Goal: Transaction & Acquisition: Download file/media

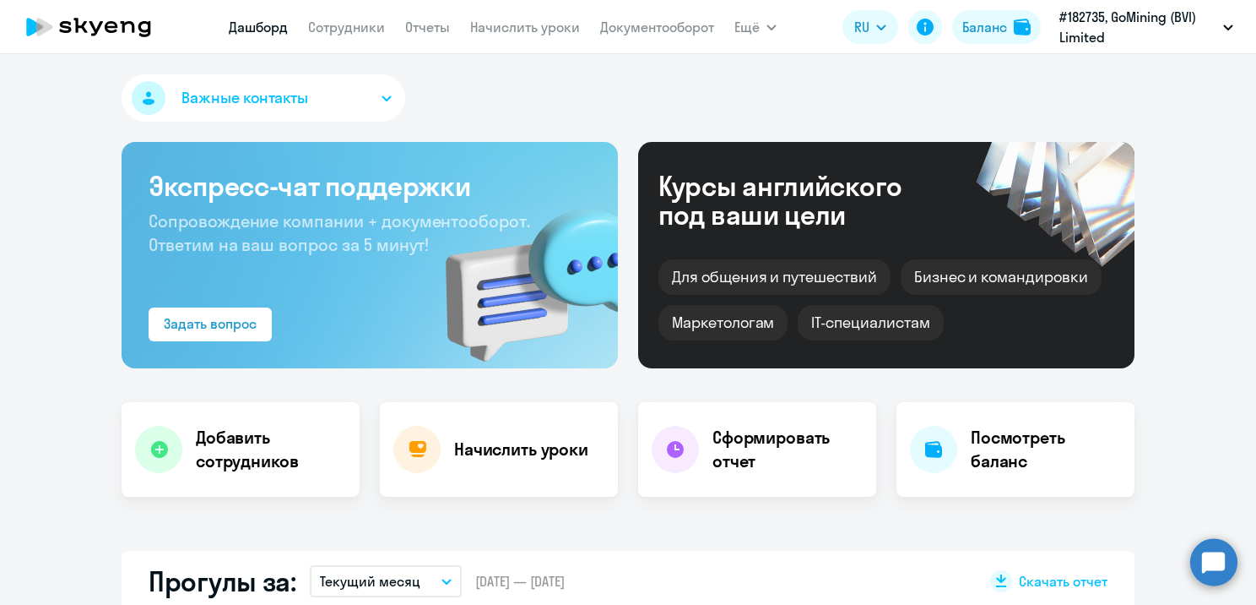
select select "30"
click at [731, 301] on div "Для общения и путешествий [PERSON_NAME] и командировки Маркетологам IT-специали…" at bounding box center [887, 294] width 456 height 91
click at [659, 95] on div "Важные контакты" at bounding box center [628, 101] width 1013 height 54
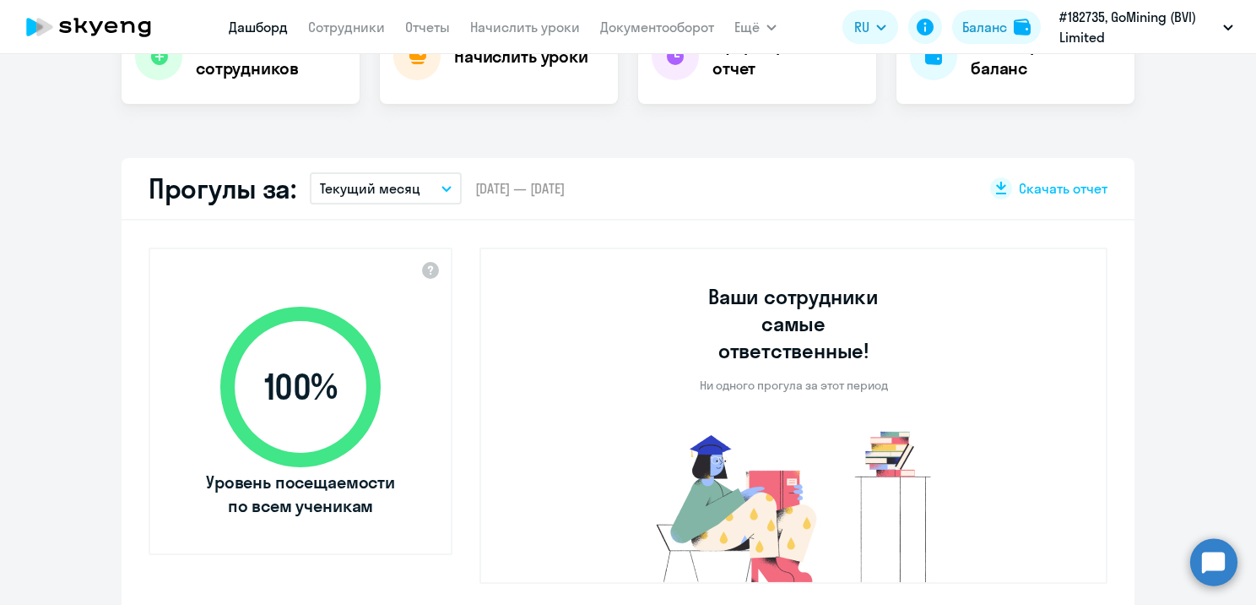
scroll to position [169, 0]
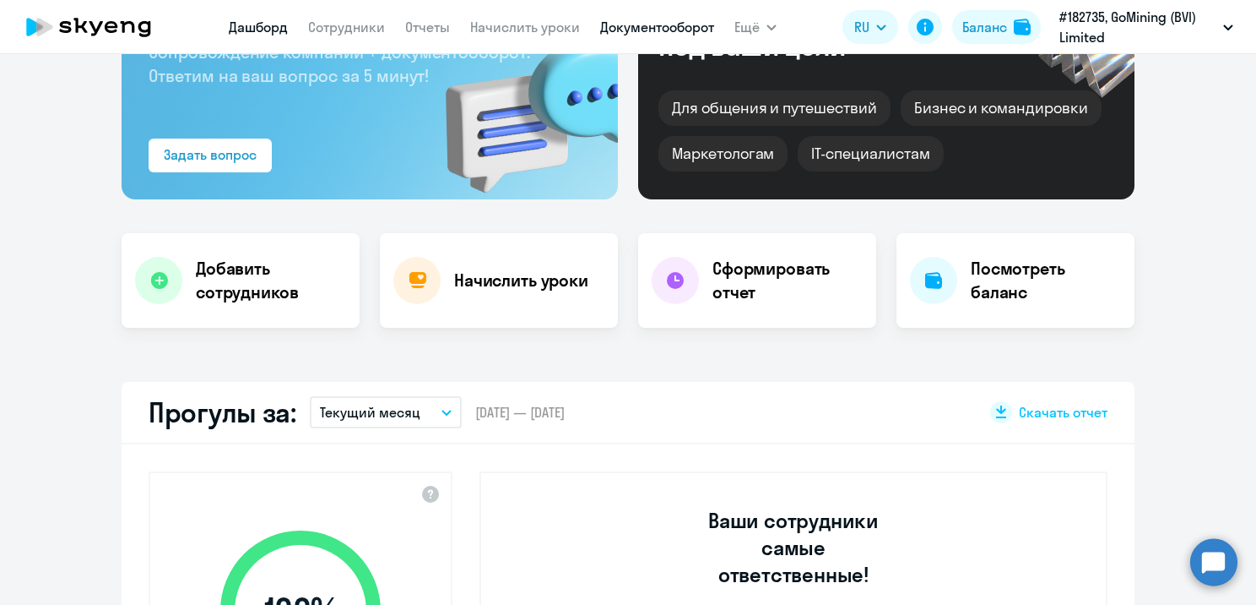
click at [689, 27] on link "Документооборот" at bounding box center [657, 27] width 114 height 17
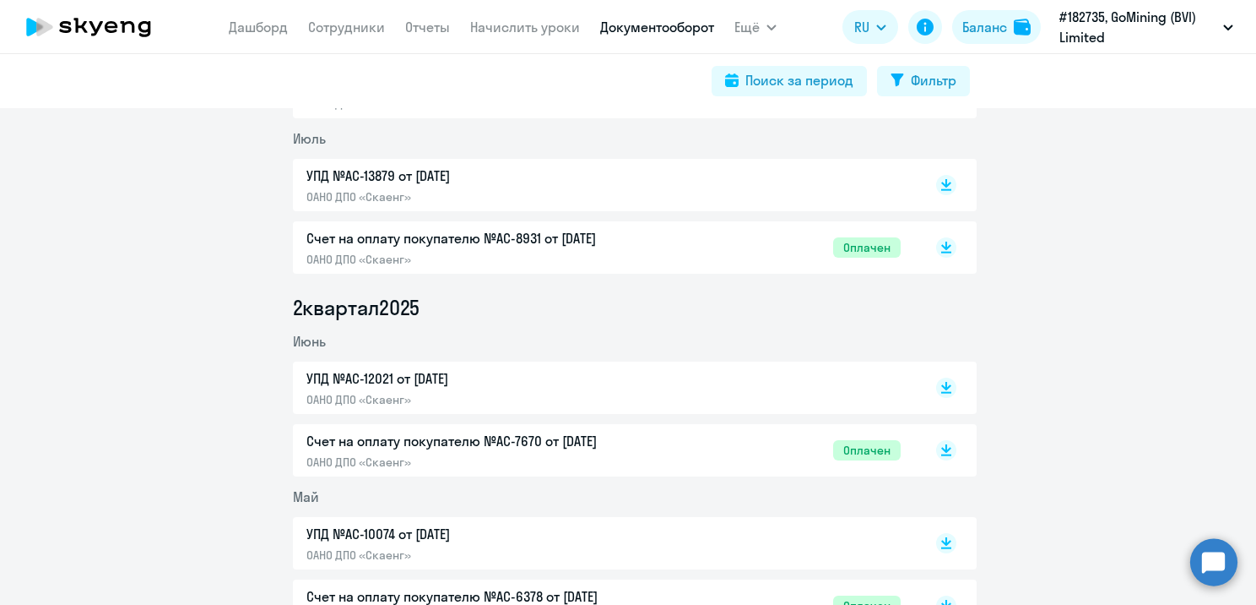
scroll to position [338, 0]
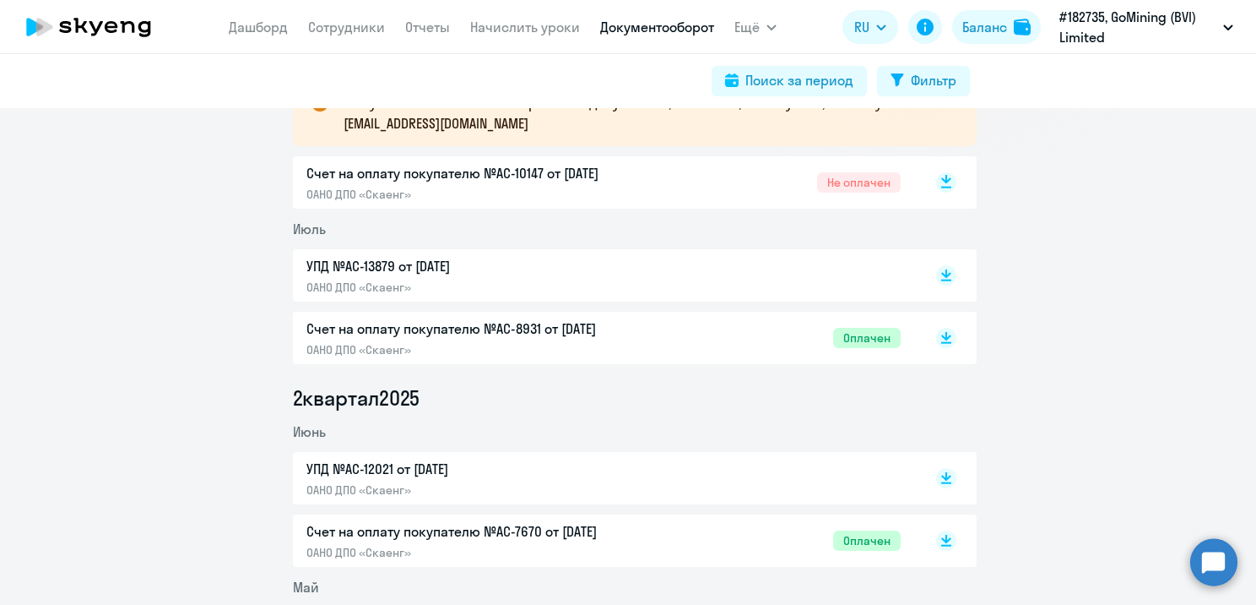
click at [946, 186] on rect at bounding box center [946, 182] width 20 height 20
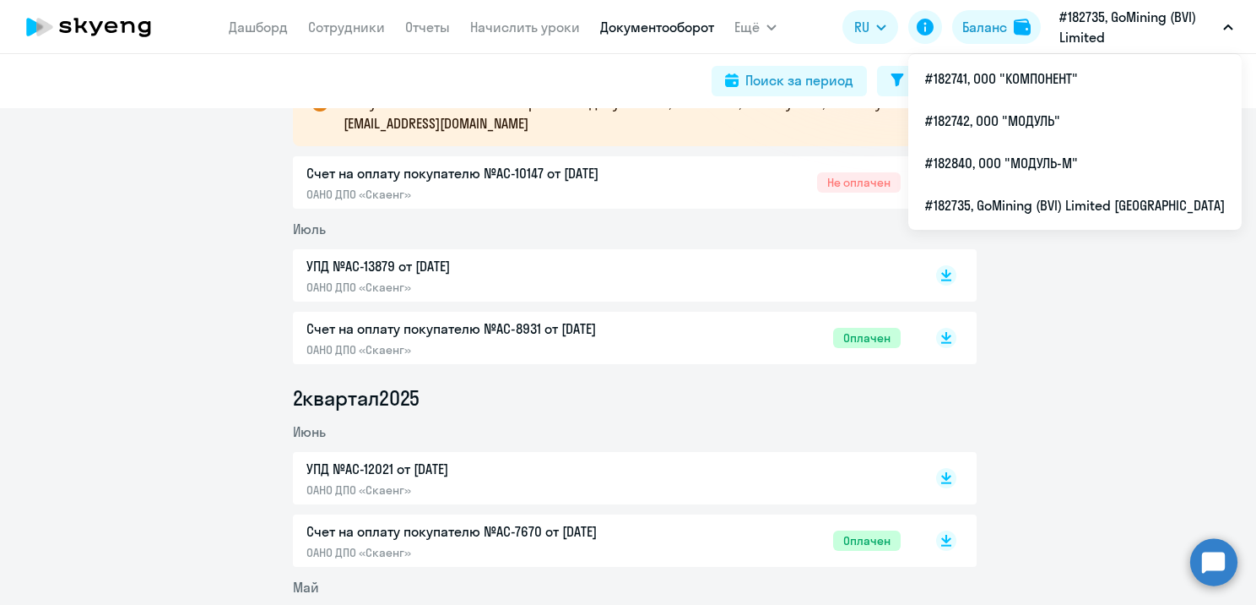
scroll to position [0, 0]
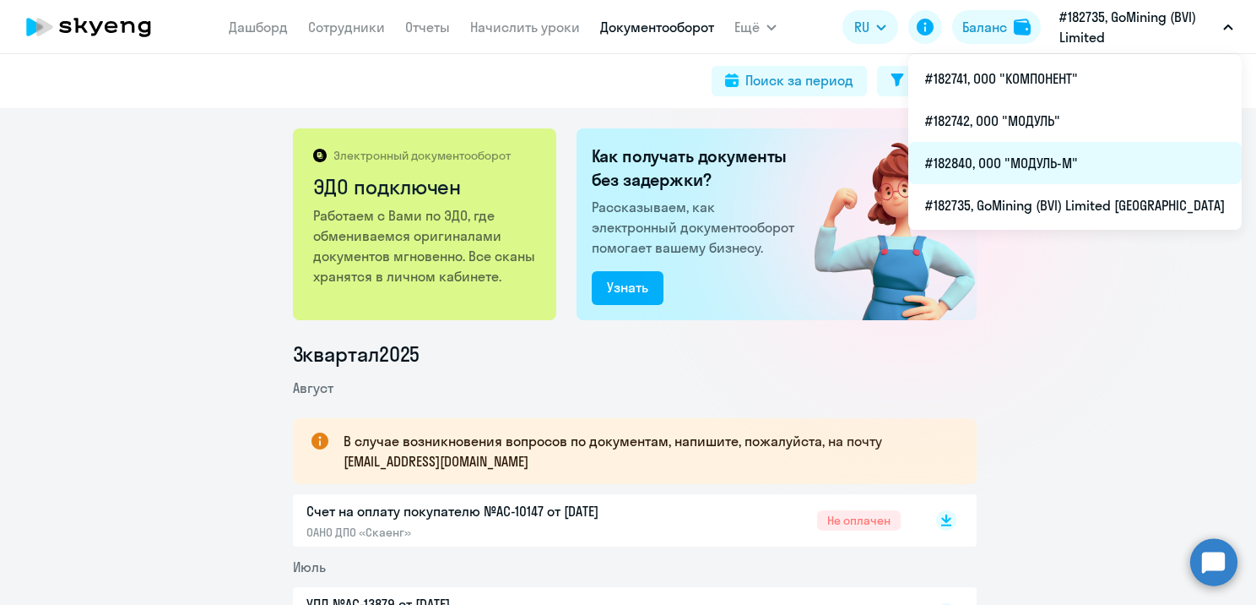
click at [1061, 169] on li "#182840, ООО "МОДУЛЬ-М"" at bounding box center [1076, 163] width 334 height 42
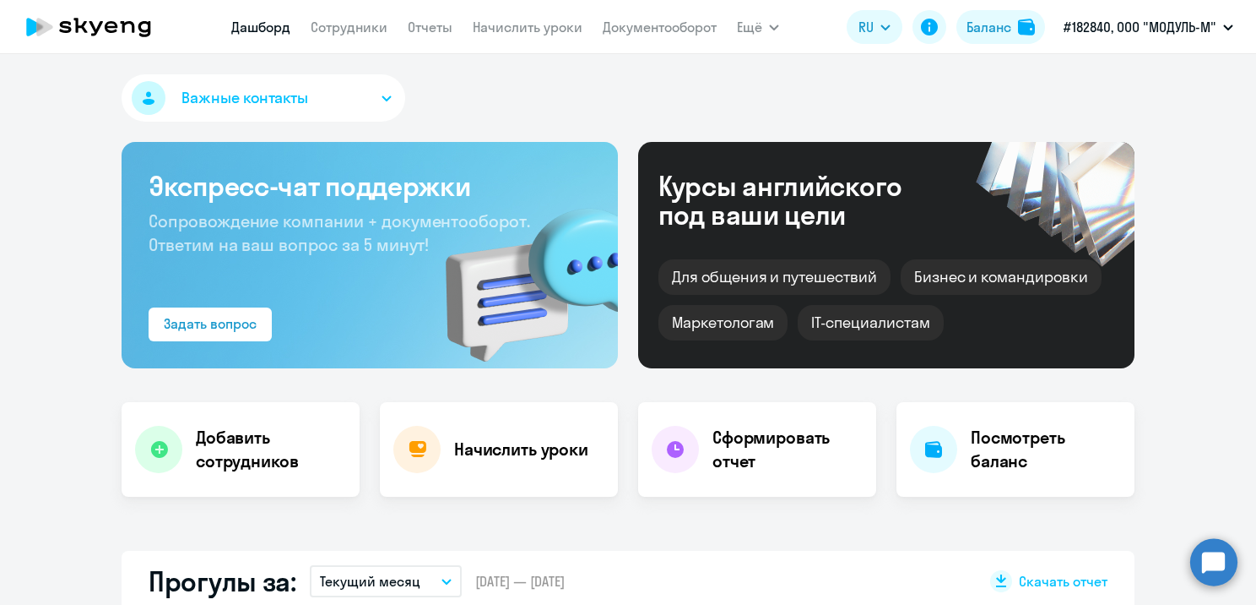
select select "30"
click at [662, 30] on link "Документооборот" at bounding box center [660, 27] width 114 height 17
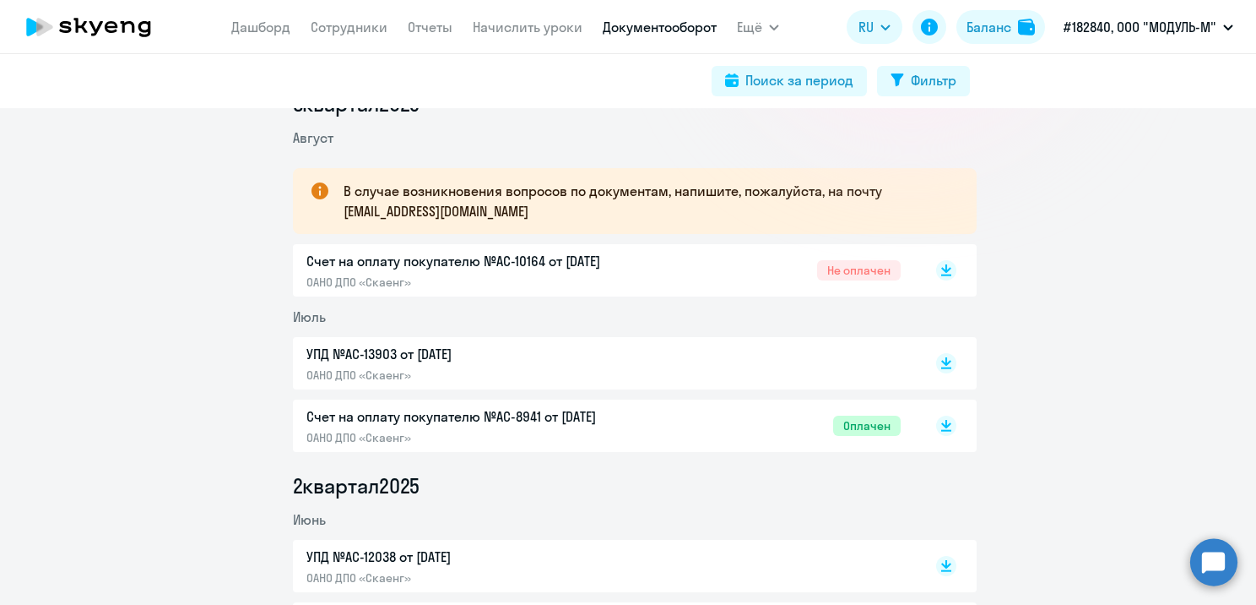
scroll to position [253, 0]
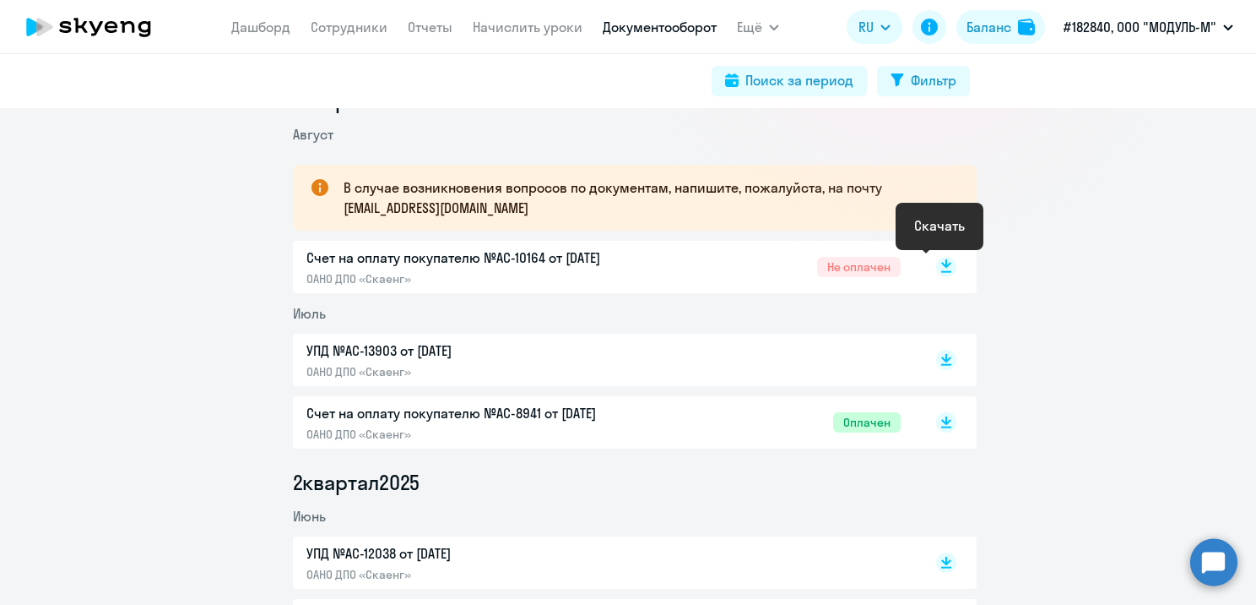
click at [941, 267] on rect at bounding box center [946, 267] width 20 height 20
click at [640, 241] on div "Счет на оплату покупателю №AC-10164 от [DATE] ОАНО ДПО «Скаенг» Не оплачен" at bounding box center [635, 267] width 684 height 52
click at [642, 257] on p "Счет на оплату покупателю №AC-10164 от [DATE]" at bounding box center [483, 257] width 355 height 20
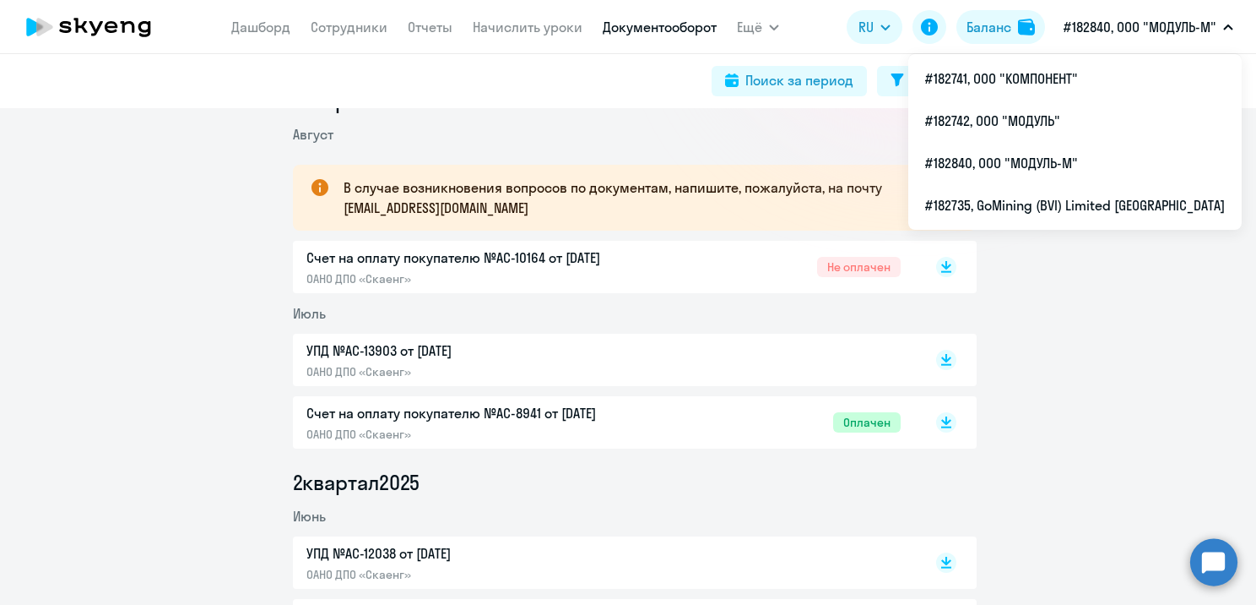
click at [1077, 25] on p "#182840, ООО "МОДУЛЬ-М"" at bounding box center [1140, 27] width 153 height 20
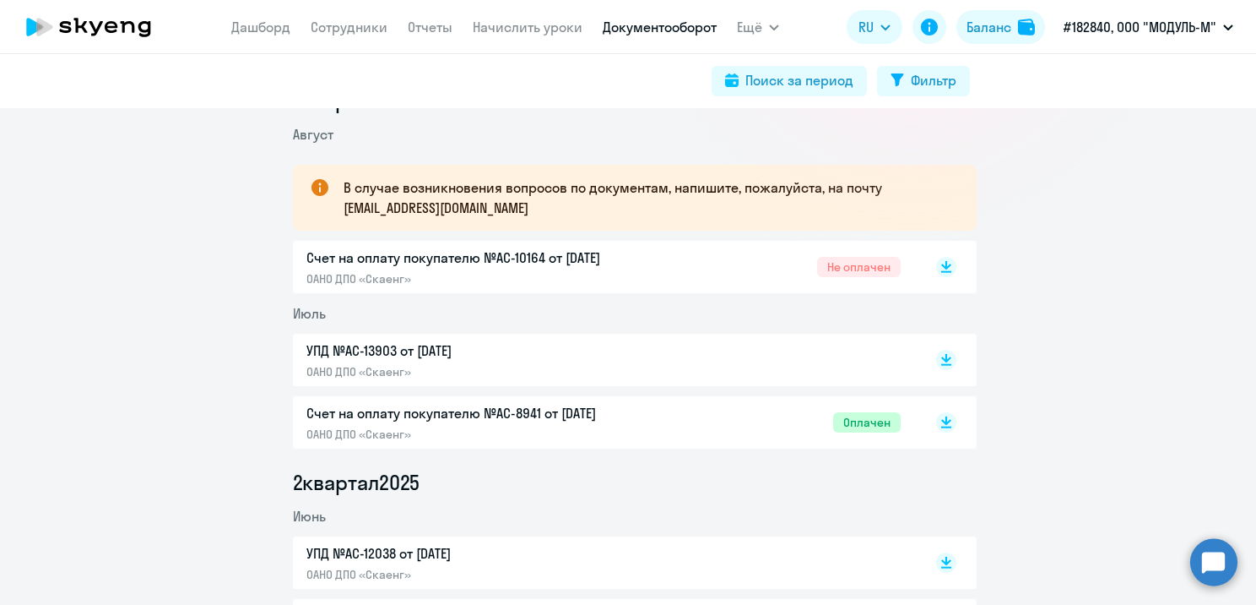
click at [1077, 25] on p "#182840, ООО "МОДУЛЬ-М"" at bounding box center [1140, 27] width 153 height 20
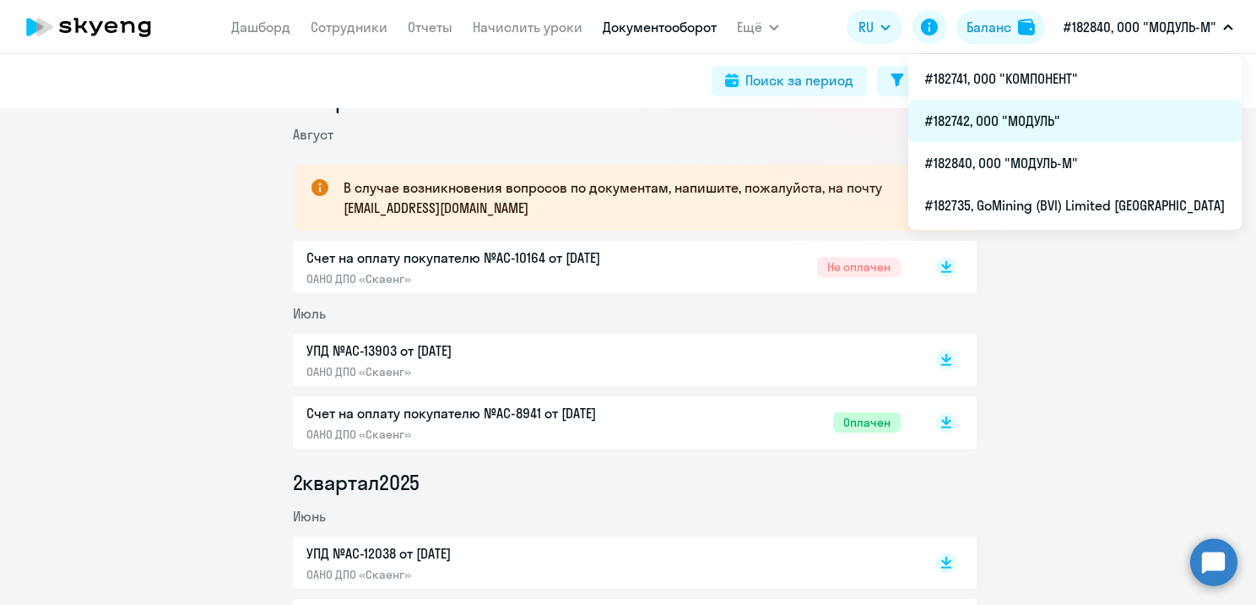
click at [1056, 125] on li "#182742, ООО "МОДУЛЬ"" at bounding box center [1076, 121] width 334 height 42
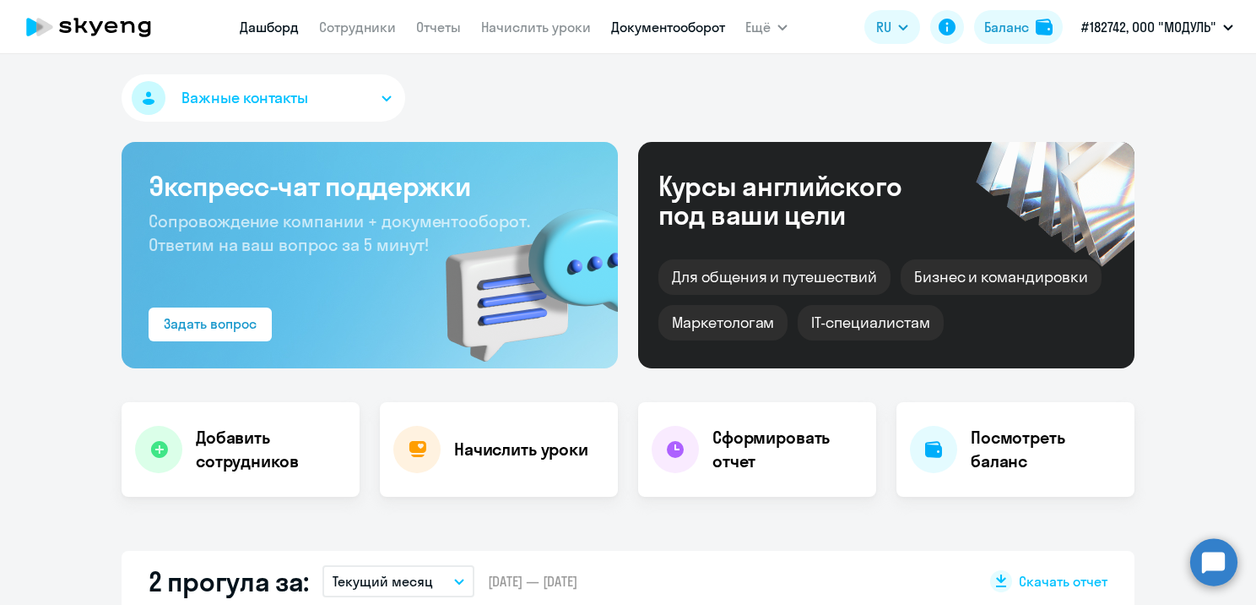
click at [615, 19] on link "Документооборот" at bounding box center [668, 27] width 114 height 17
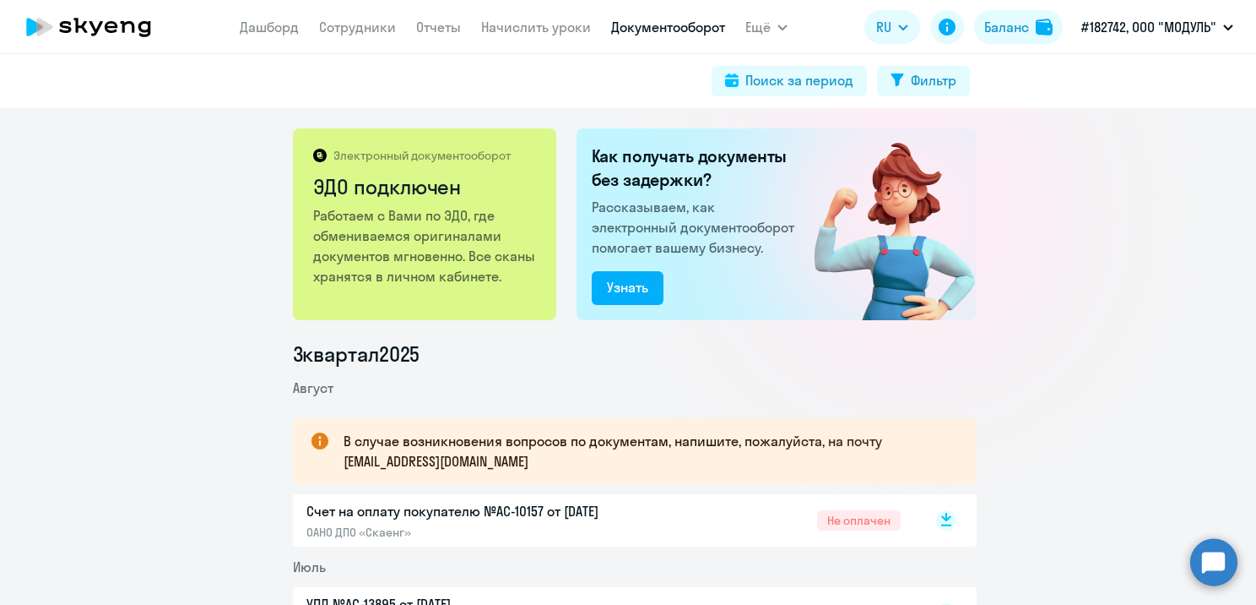
click at [937, 523] on rect at bounding box center [946, 520] width 20 height 20
click at [581, 517] on p "Счет на оплату покупателю №AC-10157 от [DATE]" at bounding box center [483, 511] width 355 height 20
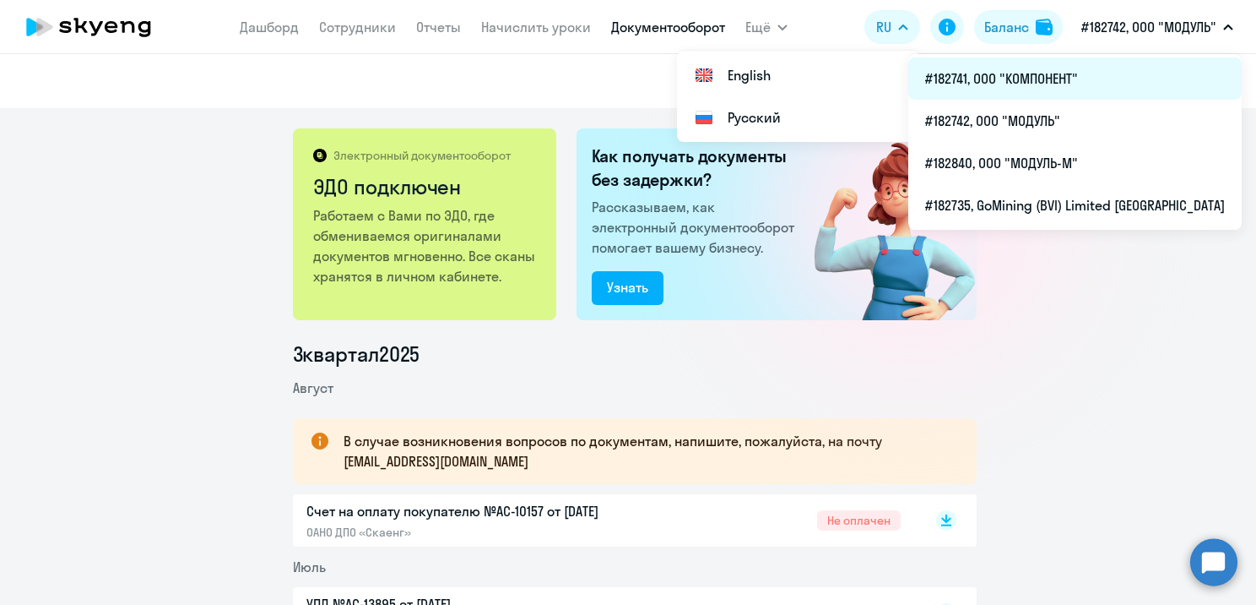
click at [1050, 69] on li "#182741, ООО "КОМПОНЕНТ"" at bounding box center [1076, 78] width 334 height 42
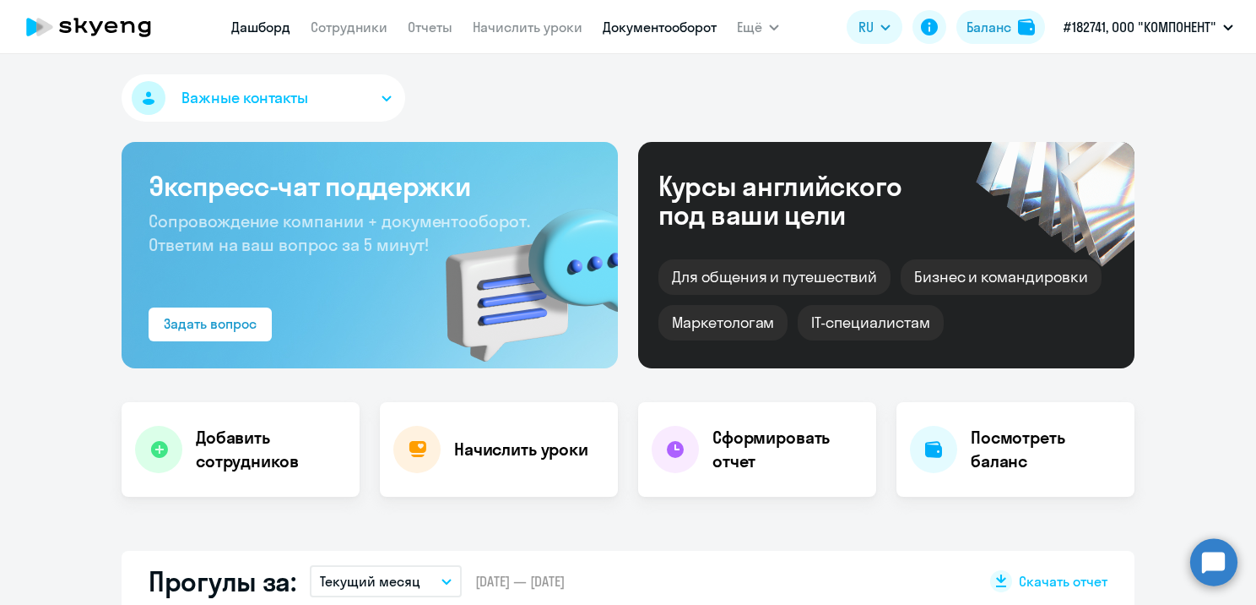
click at [631, 34] on link "Документооборот" at bounding box center [660, 27] width 114 height 17
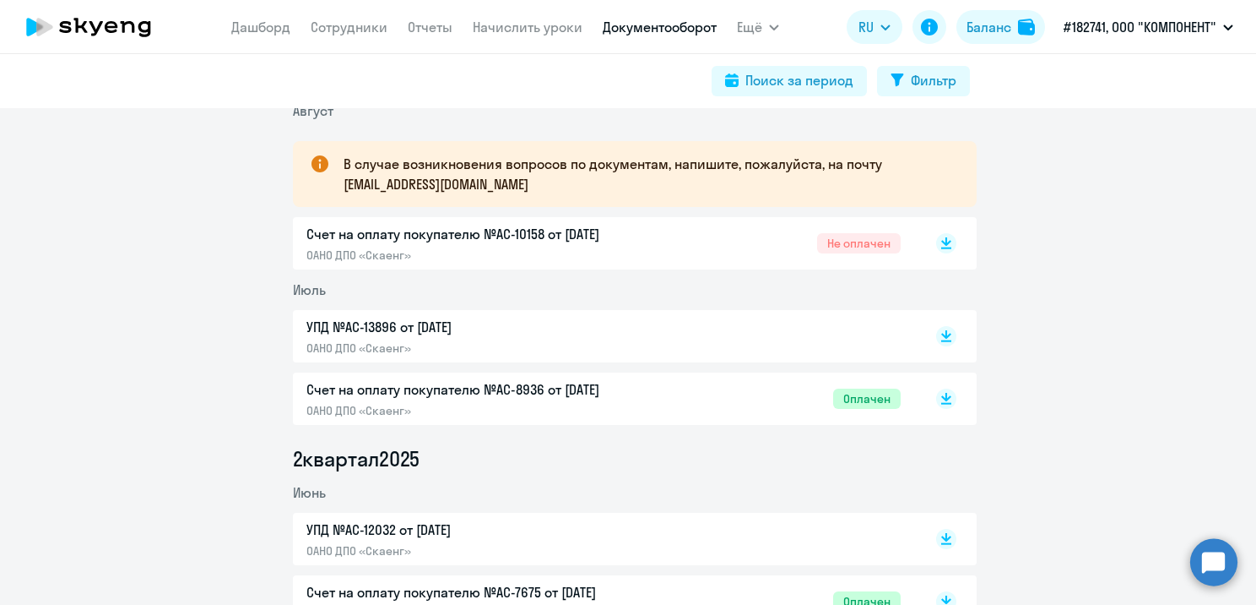
scroll to position [169, 0]
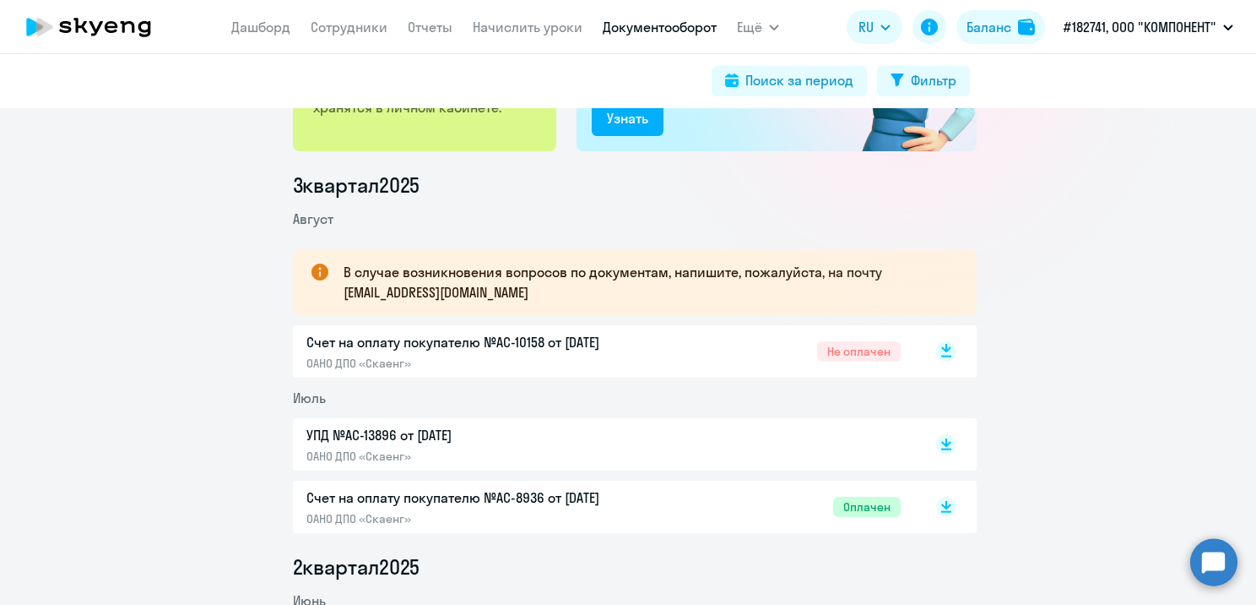
click at [942, 344] on rect at bounding box center [946, 351] width 20 height 20
click at [644, 357] on p "ОАНО ДПО «Скаенг»" at bounding box center [483, 362] width 355 height 15
